Goal: Information Seeking & Learning: Learn about a topic

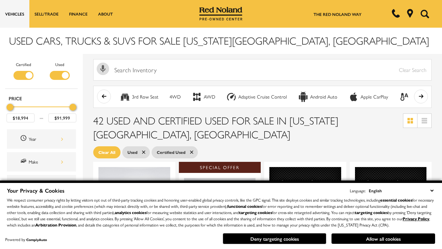
scroll to position [300, 0]
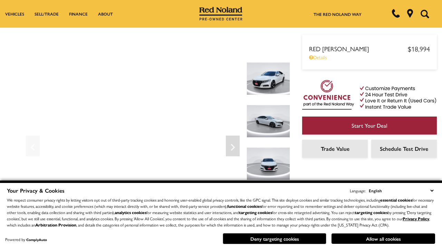
scroll to position [361, 0]
